Goal: Check status: Check status

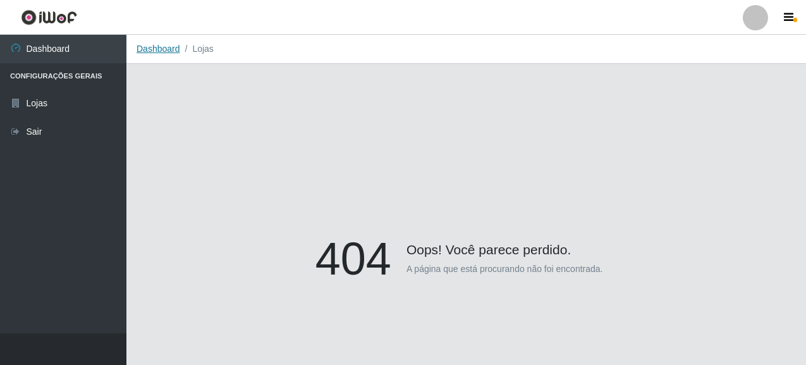
click at [164, 52] on link "Dashboard" at bounding box center [159, 49] width 44 height 10
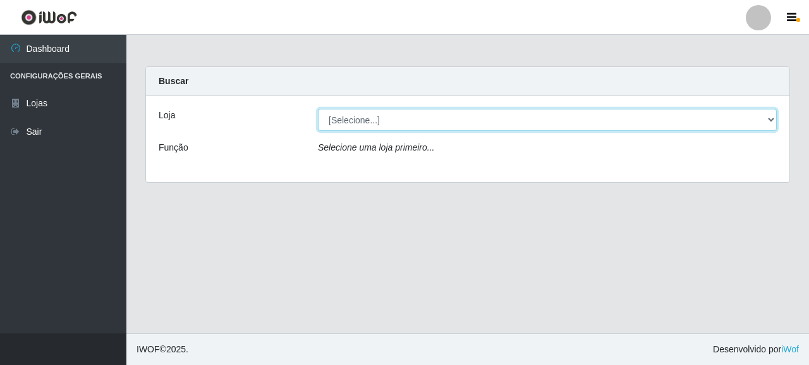
click at [339, 114] on select "[Selecione...] Supermercado Queiroz - [GEOGRAPHIC_DATA]" at bounding box center [547, 120] width 459 height 22
select select "496"
click at [318, 109] on select "[Selecione...] Supermercado Queiroz - [GEOGRAPHIC_DATA]" at bounding box center [547, 120] width 459 height 22
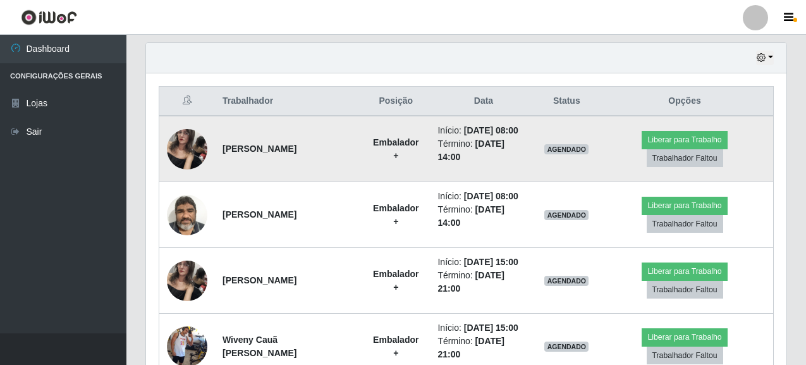
scroll to position [442, 0]
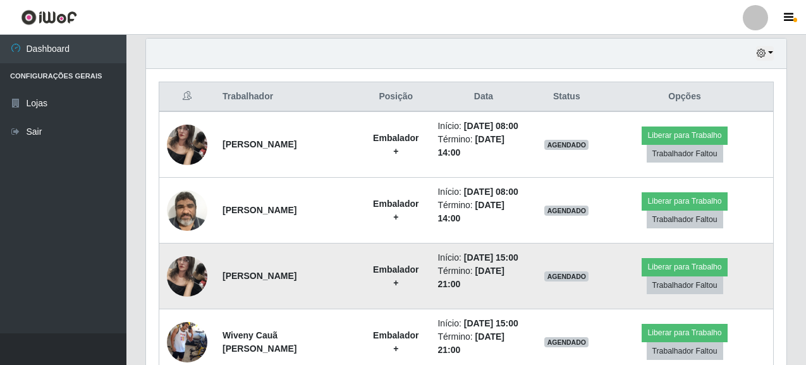
click at [582, 295] on td "AGENDADO" at bounding box center [566, 276] width 59 height 66
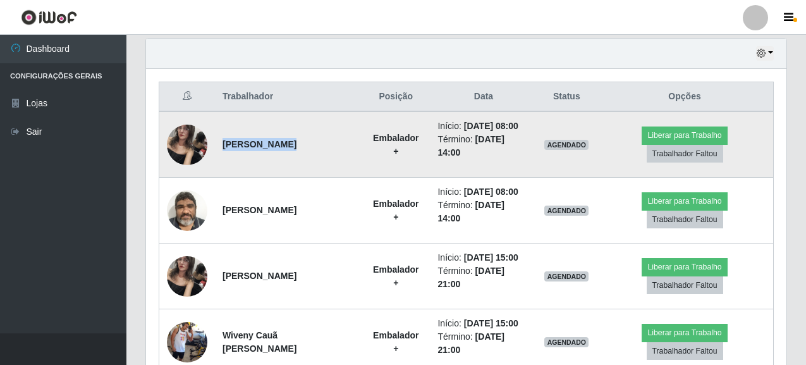
drag, startPoint x: 224, startPoint y: 145, endPoint x: 370, endPoint y: 143, distance: 146.6
click at [370, 143] on tr "[PERSON_NAME] + Início: [DATE] 08:00 Término: [DATE] 14:00 AGENDADO Liberar par…" at bounding box center [466, 144] width 614 height 66
copy strong "[PERSON_NAME]"
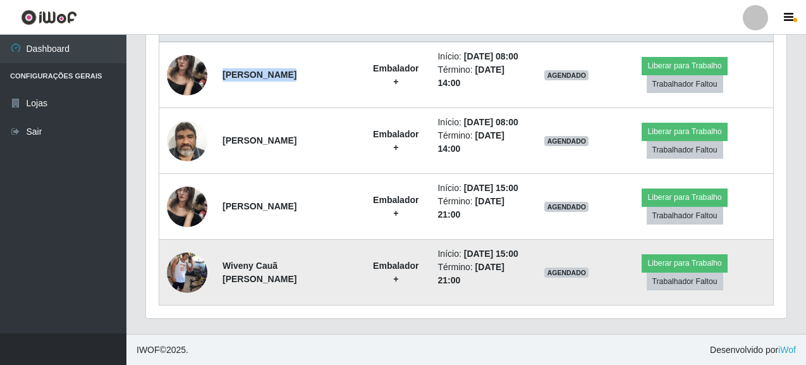
scroll to position [513, 0]
click at [311, 277] on td "Wiveny Cauã [PERSON_NAME]" at bounding box center [288, 272] width 147 height 66
drag, startPoint x: 222, startPoint y: 263, endPoint x: 275, endPoint y: 282, distance: 55.8
click at [275, 282] on td "Wiveny Cauã [PERSON_NAME]" at bounding box center [288, 272] width 147 height 66
copy strong "Wiveny Cauã [PERSON_NAME]"
